Goal: Information Seeking & Learning: Learn about a topic

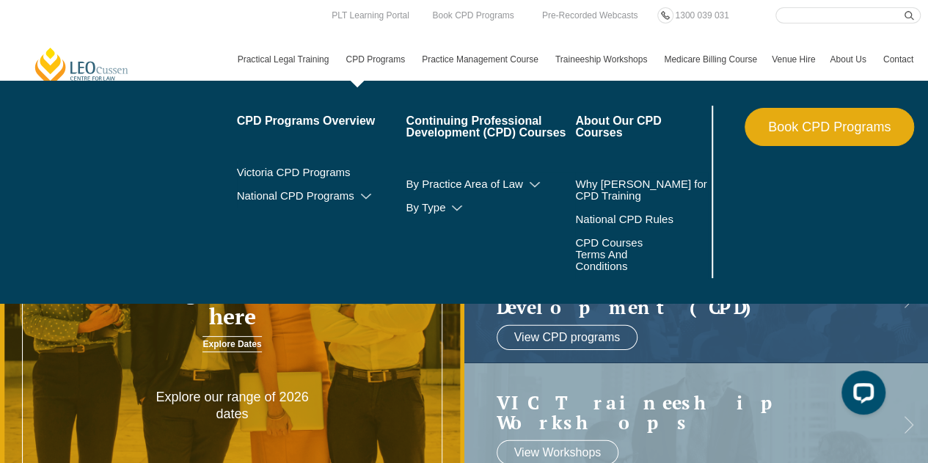
click at [375, 56] on link "CPD Programs" at bounding box center [376, 59] width 76 height 43
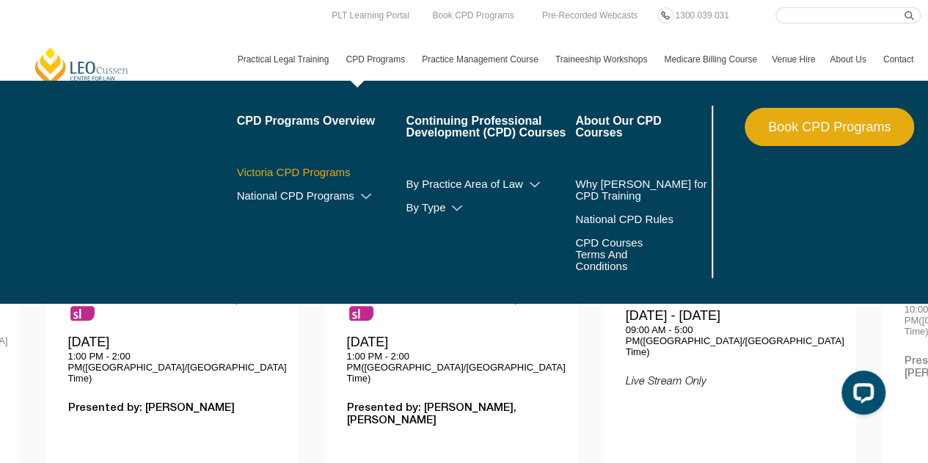
click at [321, 169] on link "Victoria CPD Programs" at bounding box center [321, 172] width 169 height 12
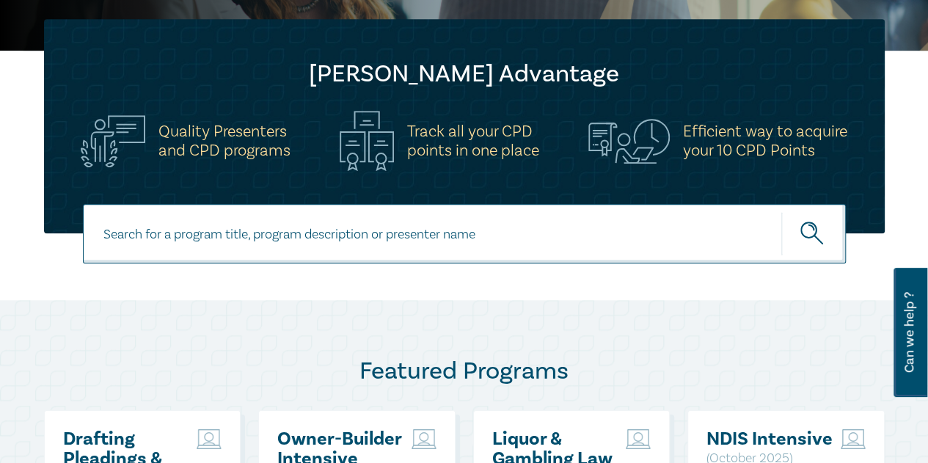
scroll to position [73, 0]
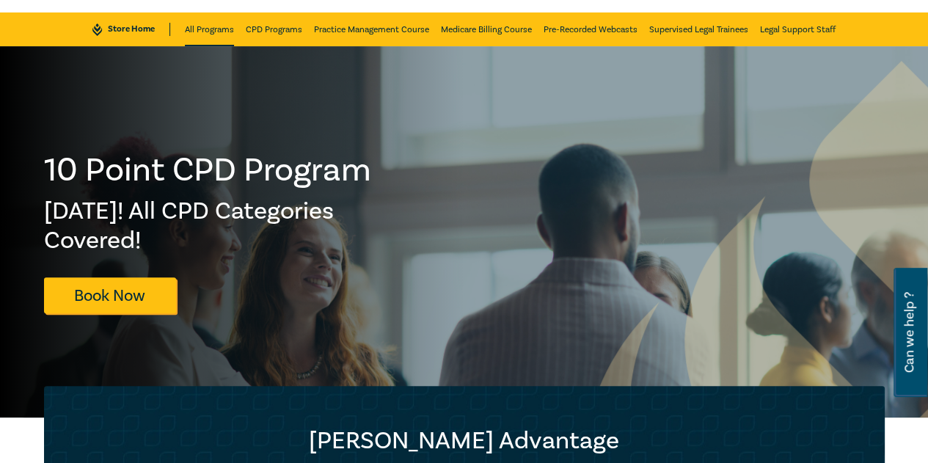
click at [205, 35] on link "All Programs" at bounding box center [209, 29] width 49 height 34
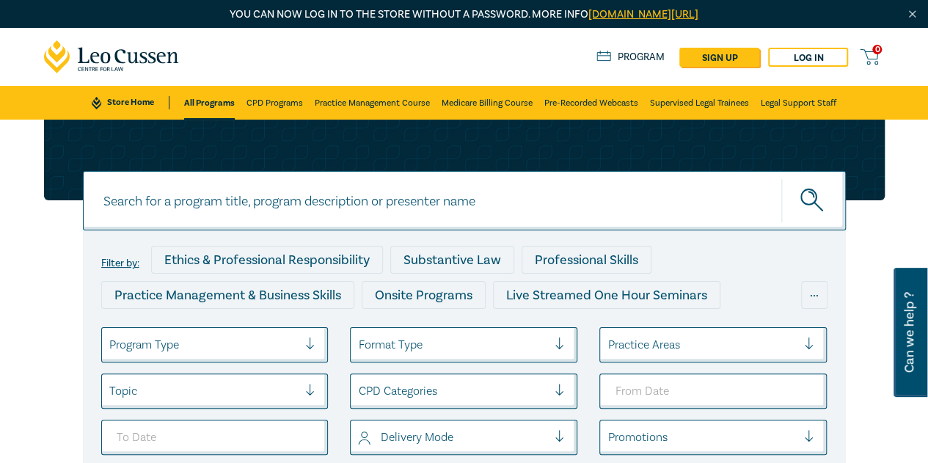
click at [135, 96] on link "Store Home" at bounding box center [130, 102] width 77 height 13
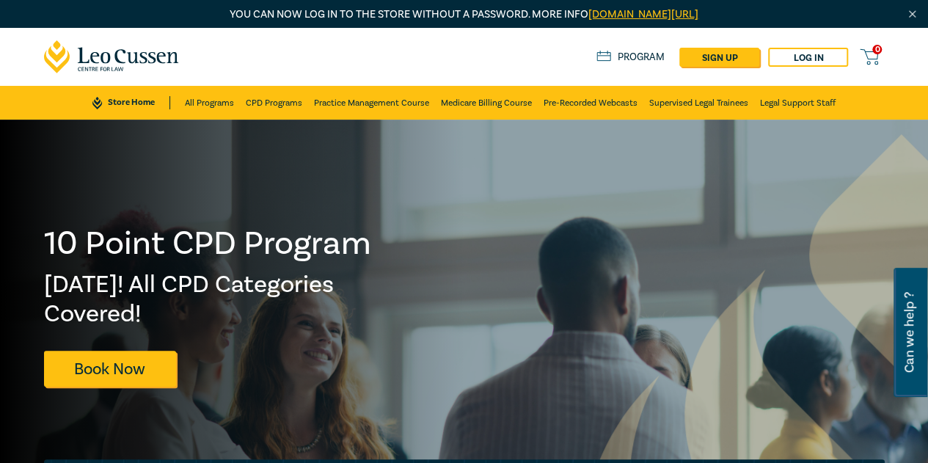
click at [161, 59] on icon at bounding box center [112, 56] width 136 height 33
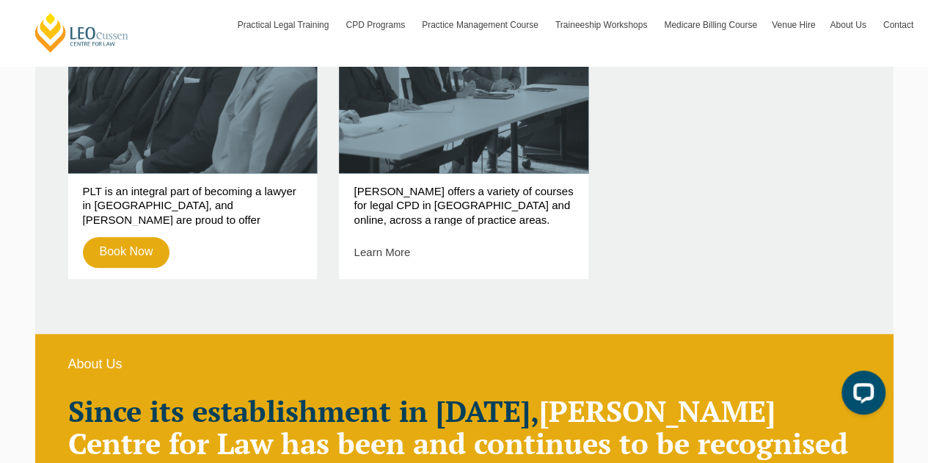
scroll to position [660, 0]
